Goal: Contribute content: Add original content to the website for others to see

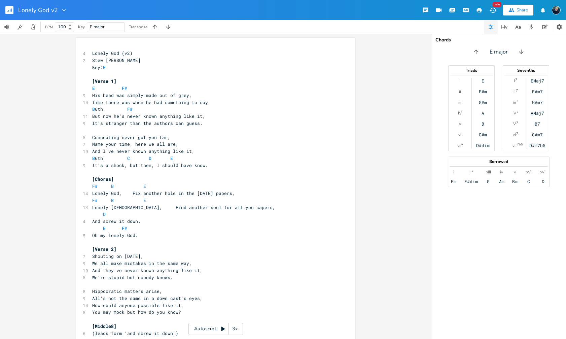
click at [10, 9] on rect "button" at bounding box center [9, 10] width 8 height 8
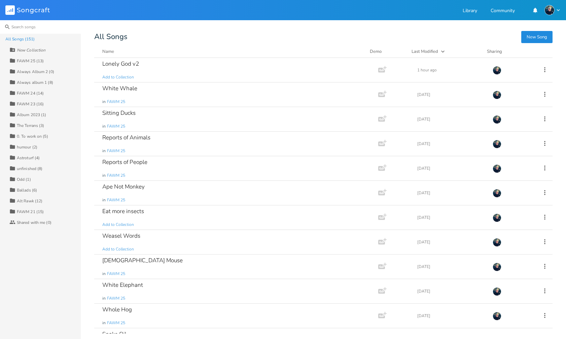
click at [38, 27] on input at bounding box center [40, 26] width 81 height 13
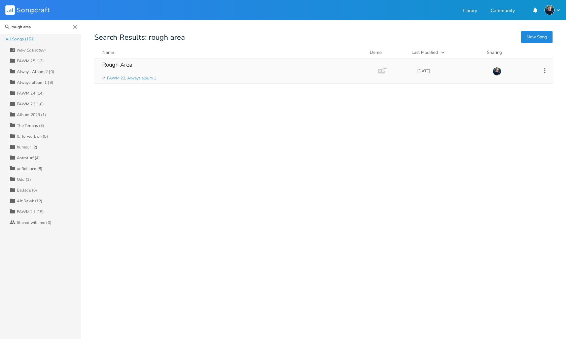
type input "rough area"
click at [123, 66] on div "Rough Area" at bounding box center [117, 65] width 30 height 6
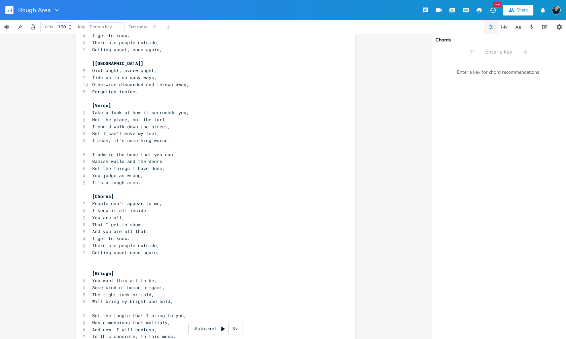
scroll to position [334, 0]
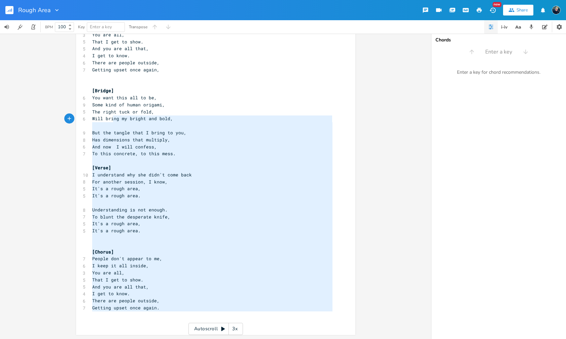
drag, startPoint x: 157, startPoint y: 311, endPoint x: 111, endPoint y: 120, distance: 196.7
click at [111, 120] on div "[Verse] 9 People often say what they want to, 8 Not wondering what to expect, 5…" at bounding box center [212, 20] width 243 height 609
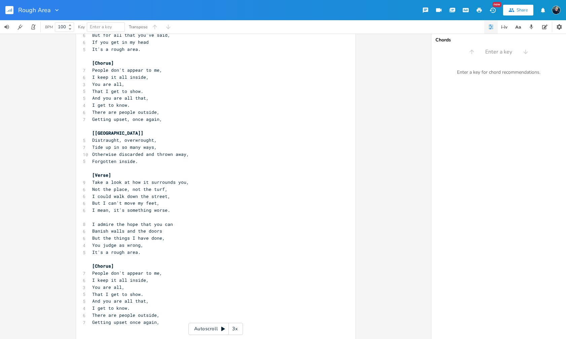
scroll to position [0, 0]
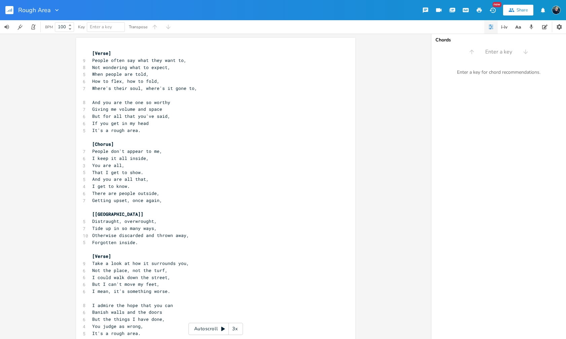
type textarea "[Verse] People often say what they want to, Not wondering what to expect, When …"
click at [92, 53] on span "[Verse]" at bounding box center [101, 53] width 19 height 6
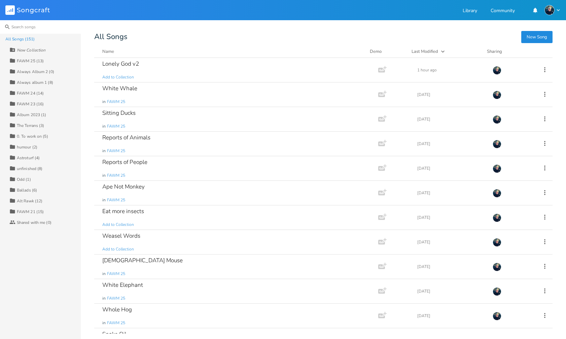
click at [31, 26] on input at bounding box center [40, 26] width 81 height 13
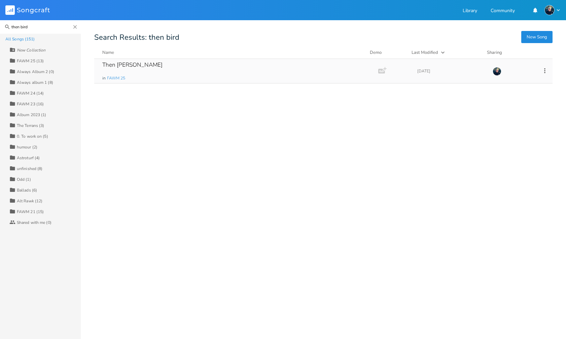
type input "then bird"
click at [130, 64] on div "Then birdsong" at bounding box center [132, 65] width 60 height 6
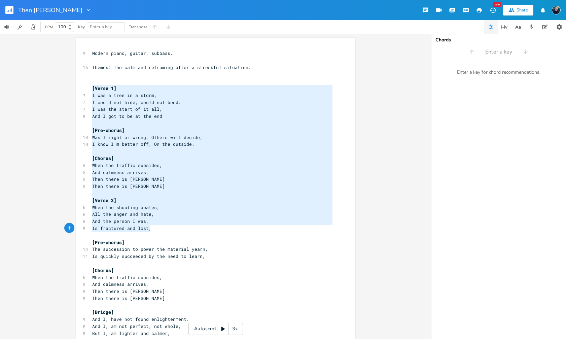
drag, startPoint x: 90, startPoint y: 85, endPoint x: 154, endPoint y: 231, distance: 159.2
click at [154, 231] on div "9 Modern piano, guitar, subbass. ​ 16 Themes: The calm and reframing after a st…" at bounding box center [212, 256] width 243 height 413
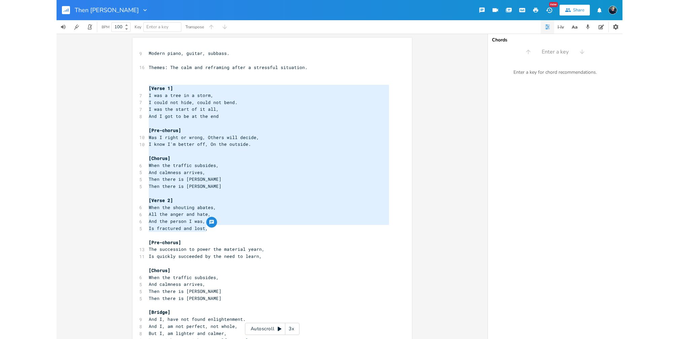
scroll to position [137, 0]
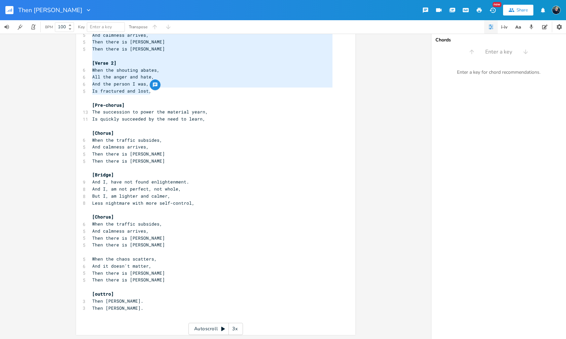
type textarea "[Verse 1] I was a tree in a storm, I could not hide, could not bend. I was the …"
click at [133, 306] on pre "Then Birdsong." at bounding box center [212, 308] width 243 height 7
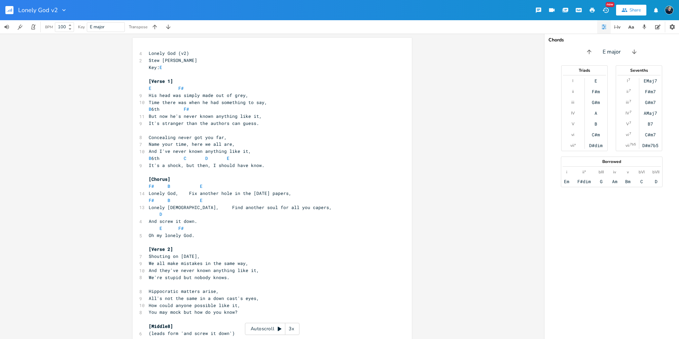
scroll to position [0, 7]
